Goal: Register for event/course

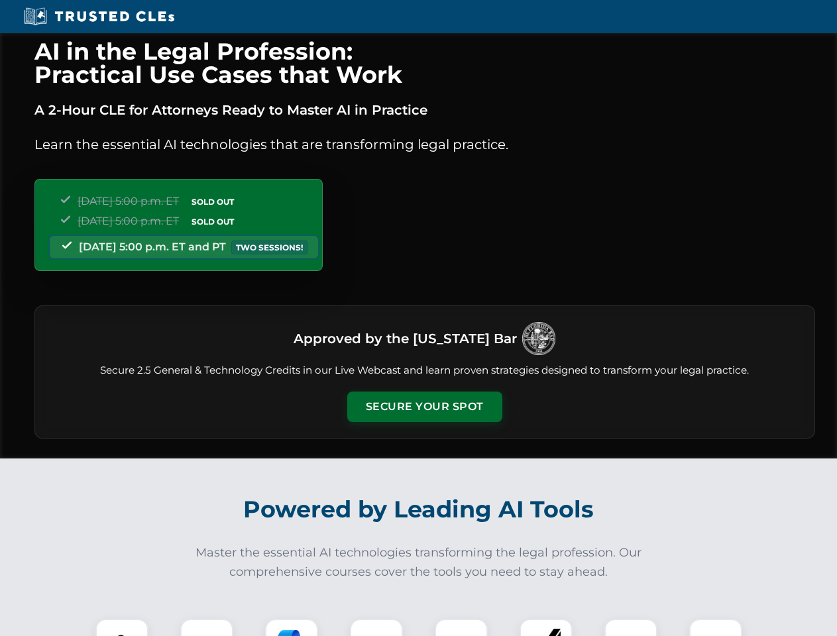
click at [424, 407] on button "Secure Your Spot" at bounding box center [424, 407] width 155 height 30
click at [122, 628] on img at bounding box center [122, 645] width 38 height 38
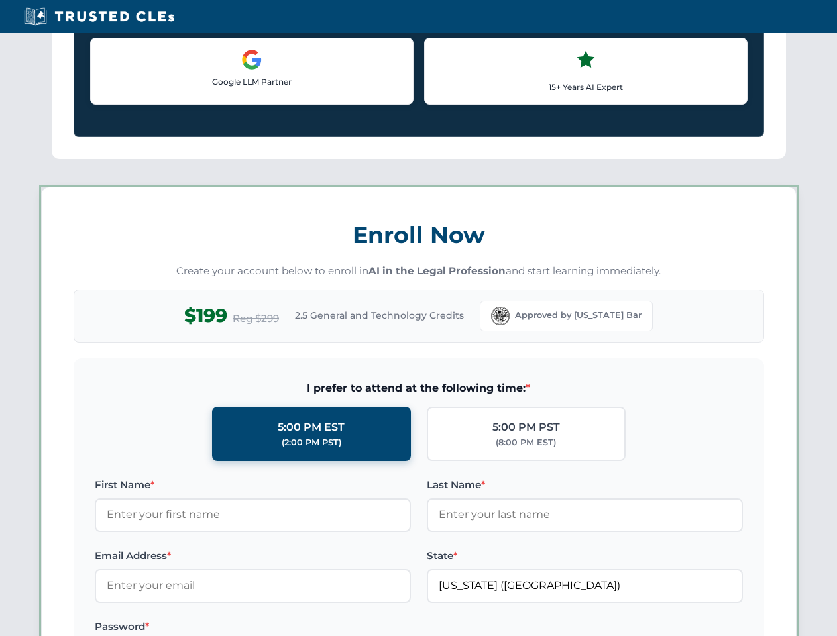
click at [292, 628] on label "Password *" at bounding box center [253, 627] width 316 height 16
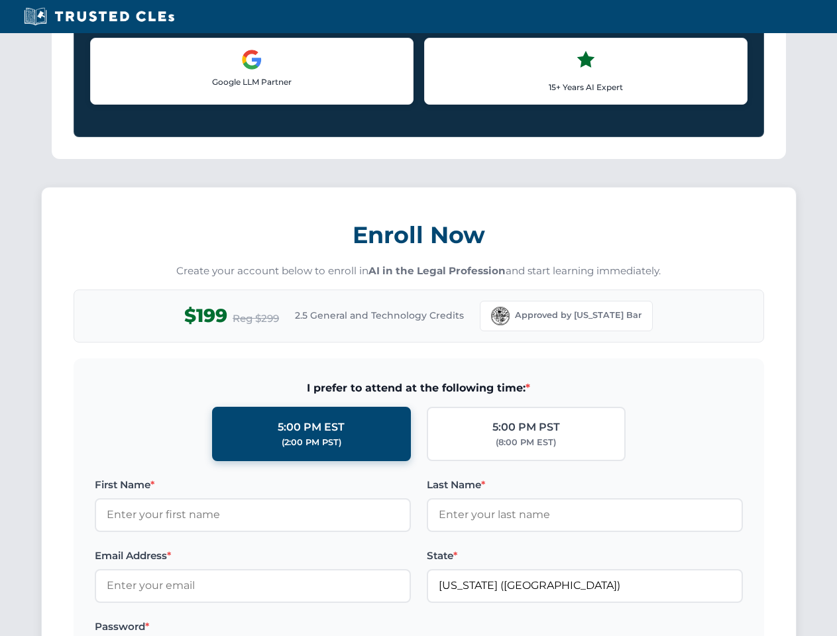
scroll to position [1301, 0]
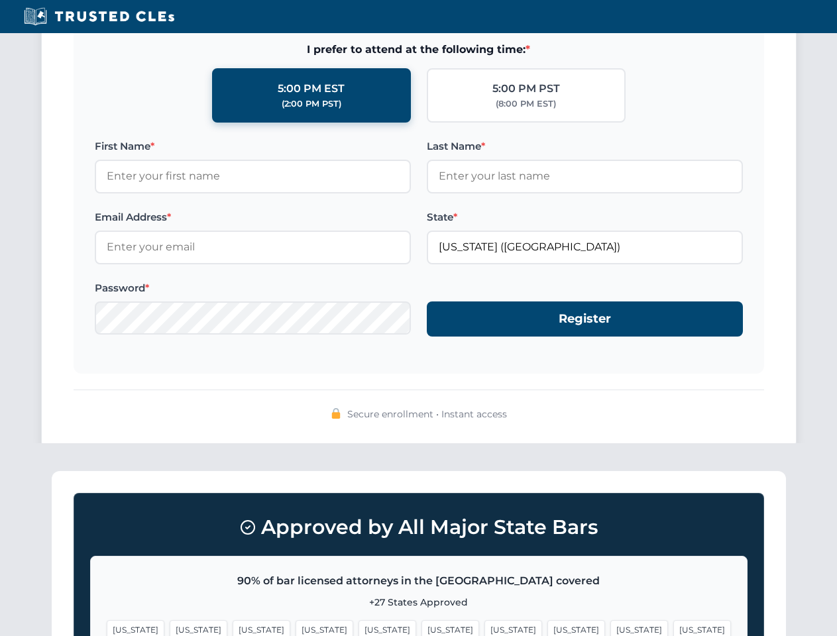
click at [610, 628] on span "[US_STATE]" at bounding box center [639, 629] width 58 height 19
